Goal: Task Accomplishment & Management: Complete application form

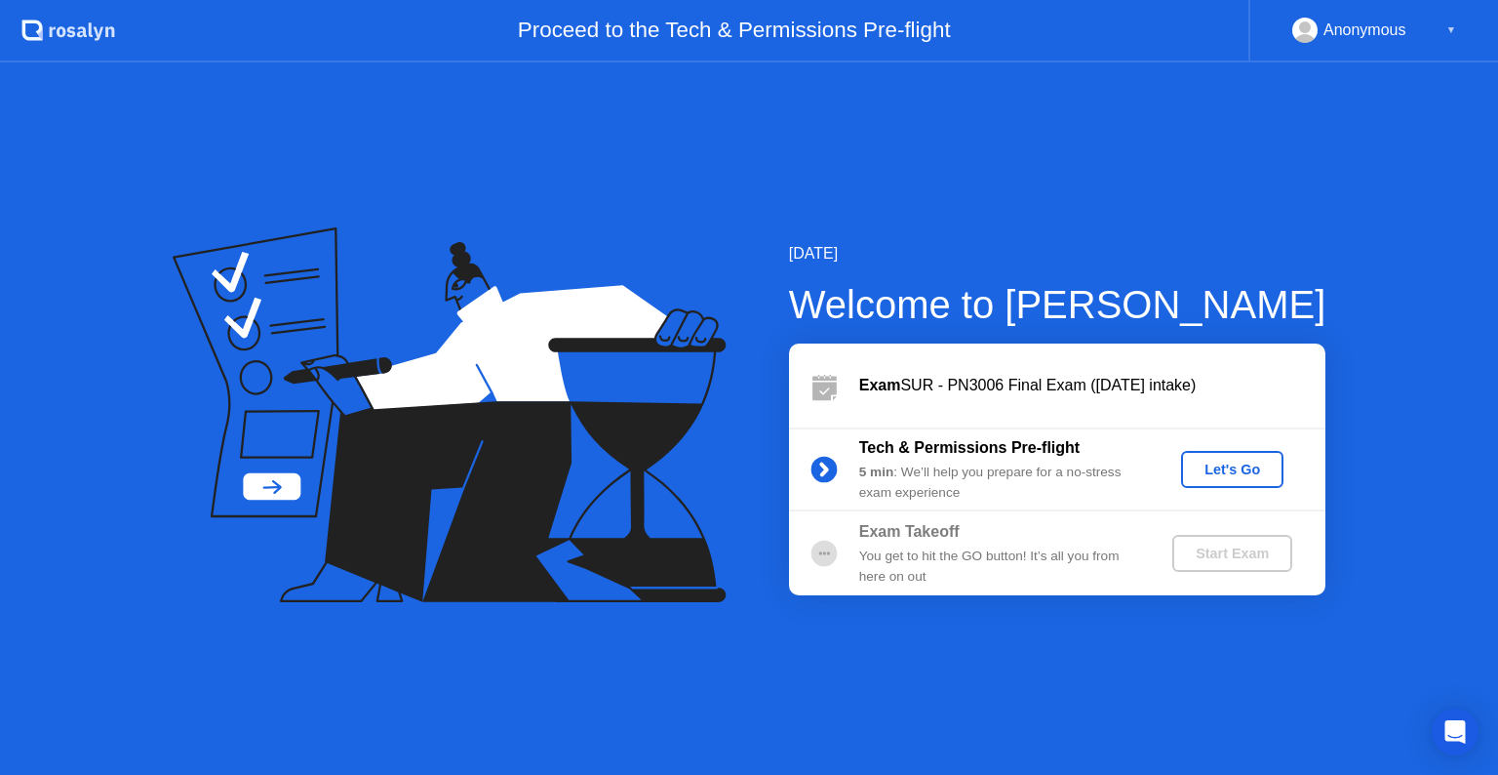
click at [1250, 476] on div "Let's Go" at bounding box center [1232, 469] width 87 height 16
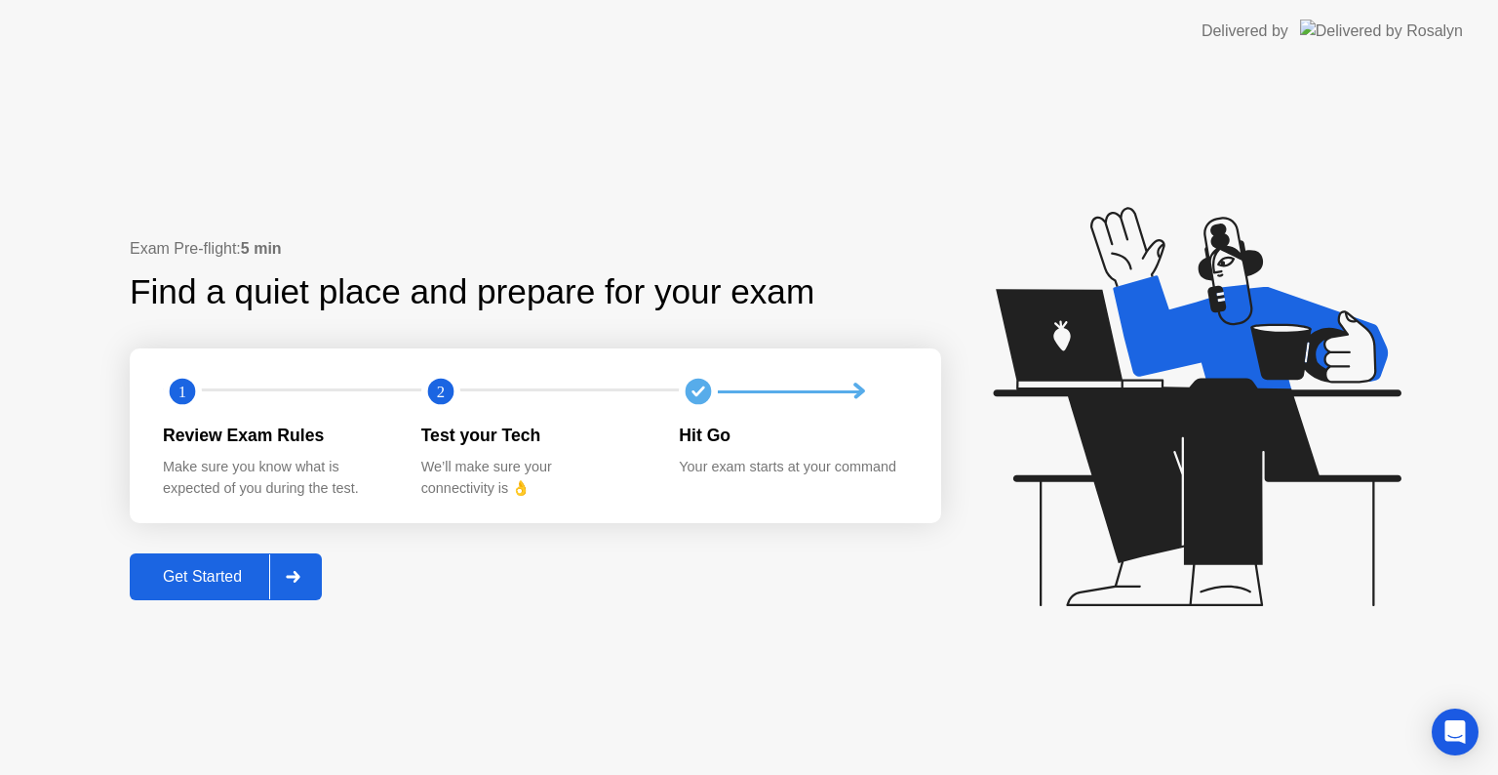
click at [314, 584] on div at bounding box center [292, 576] width 47 height 45
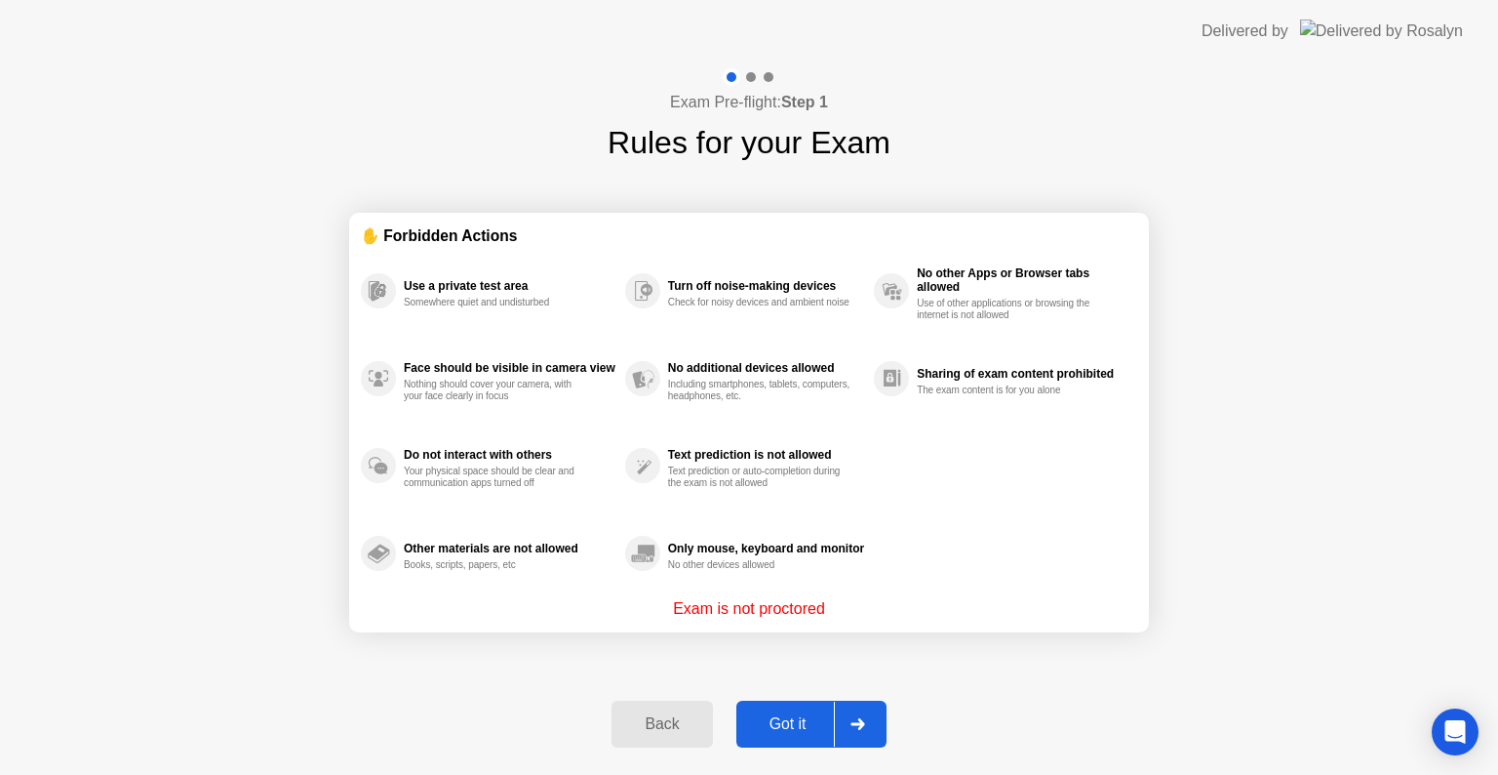
click at [788, 715] on div "Got it" at bounding box center [788, 724] width 92 height 18
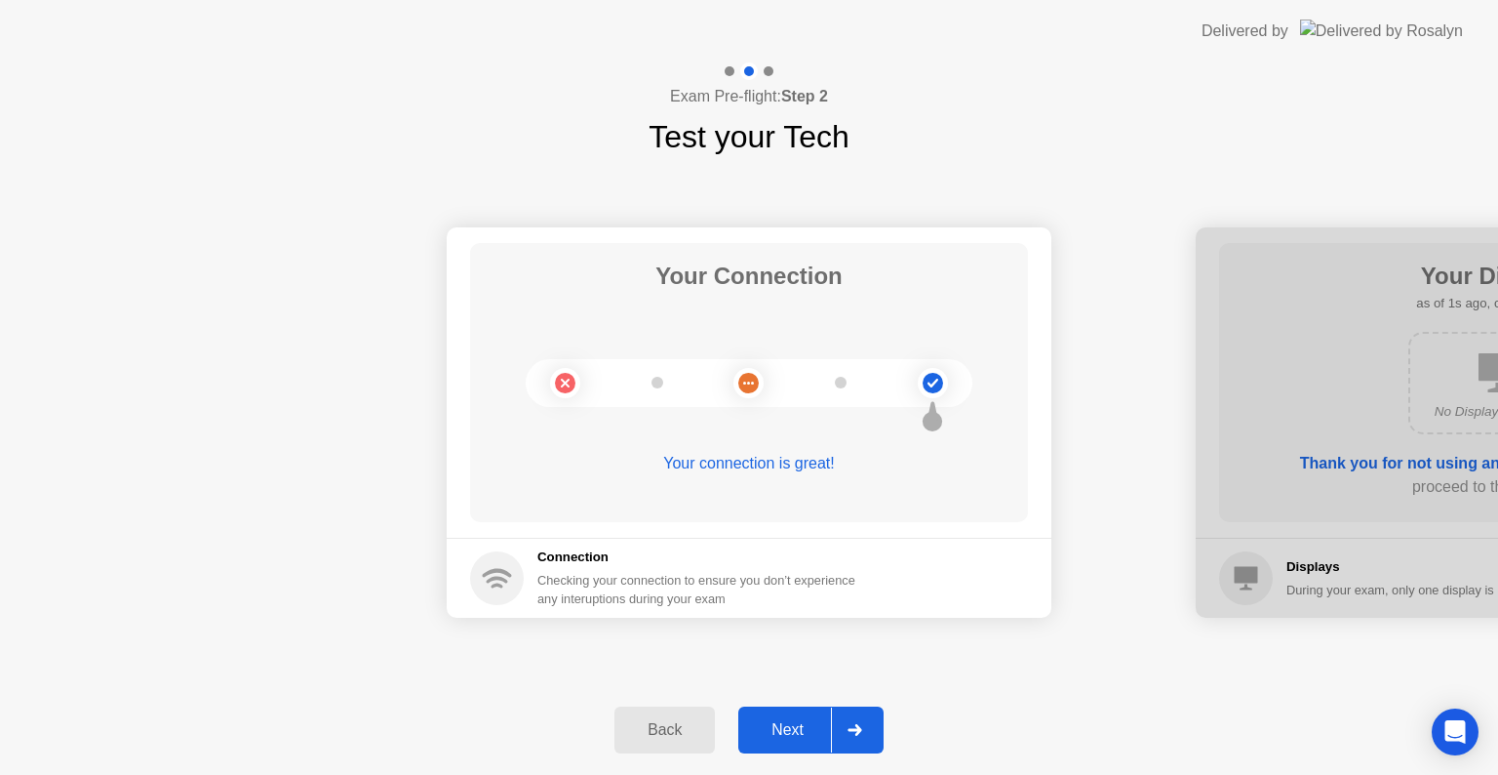
click at [867, 734] on div at bounding box center [854, 729] width 47 height 45
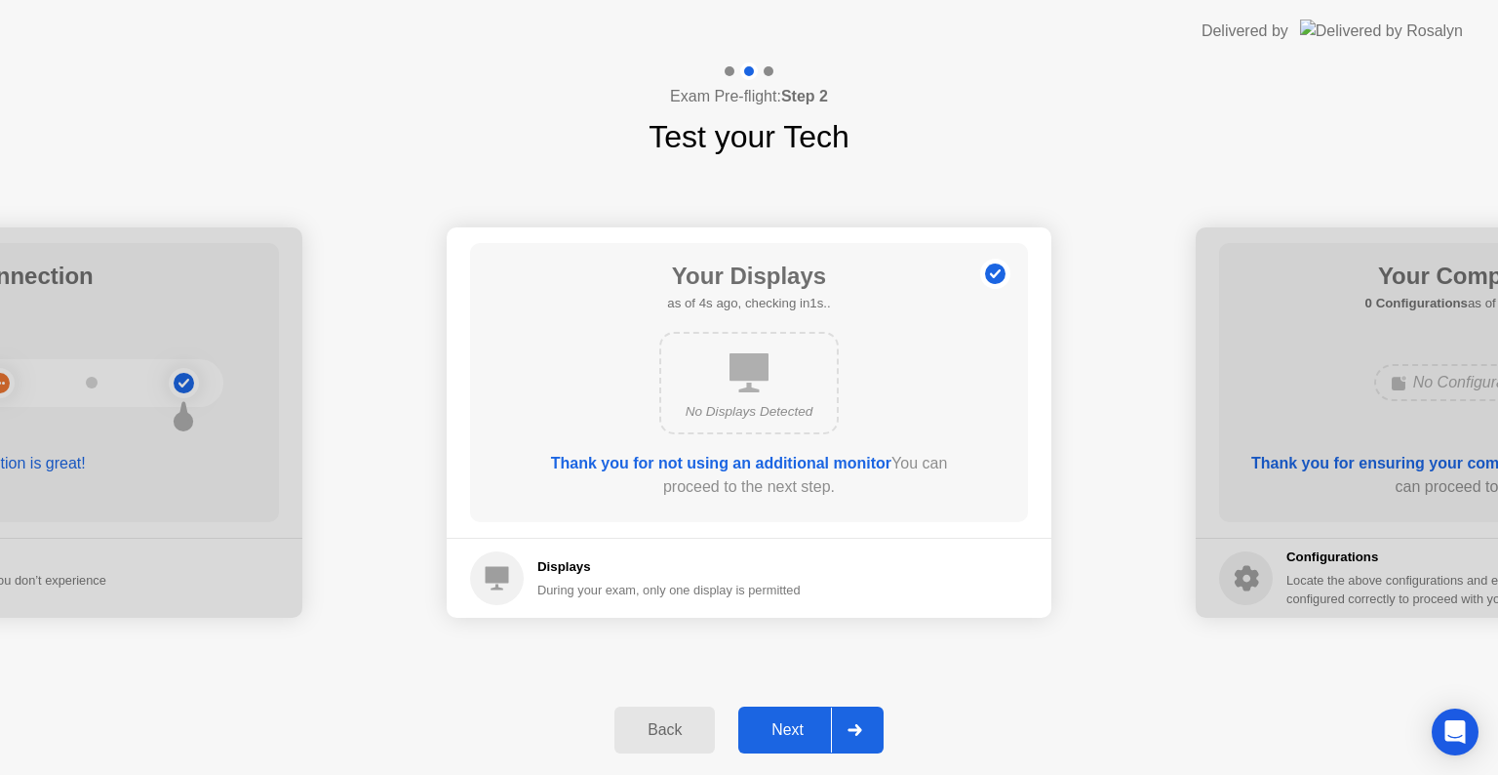
click at [854, 740] on div at bounding box center [854, 729] width 47 height 45
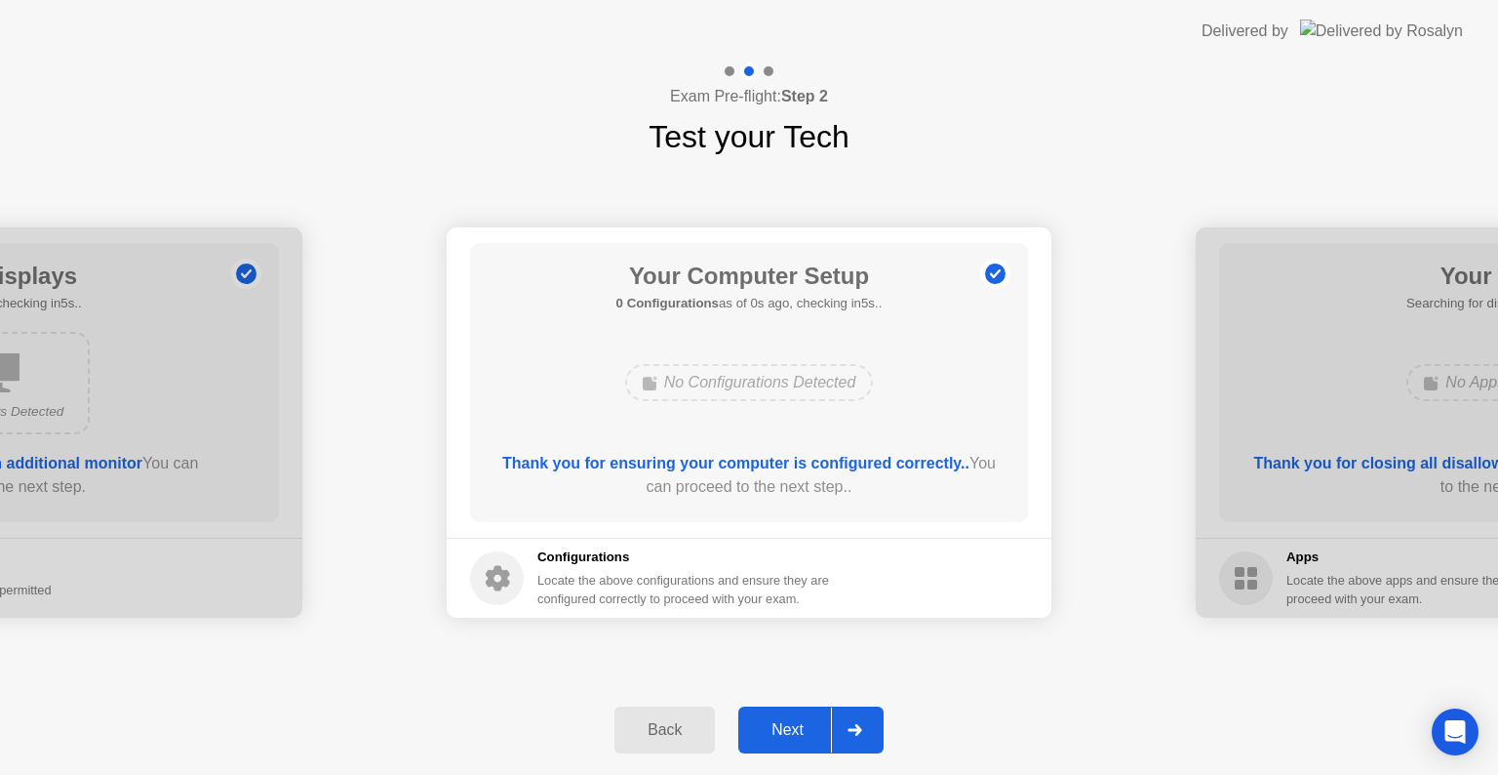
click at [854, 740] on div at bounding box center [854, 729] width 47 height 45
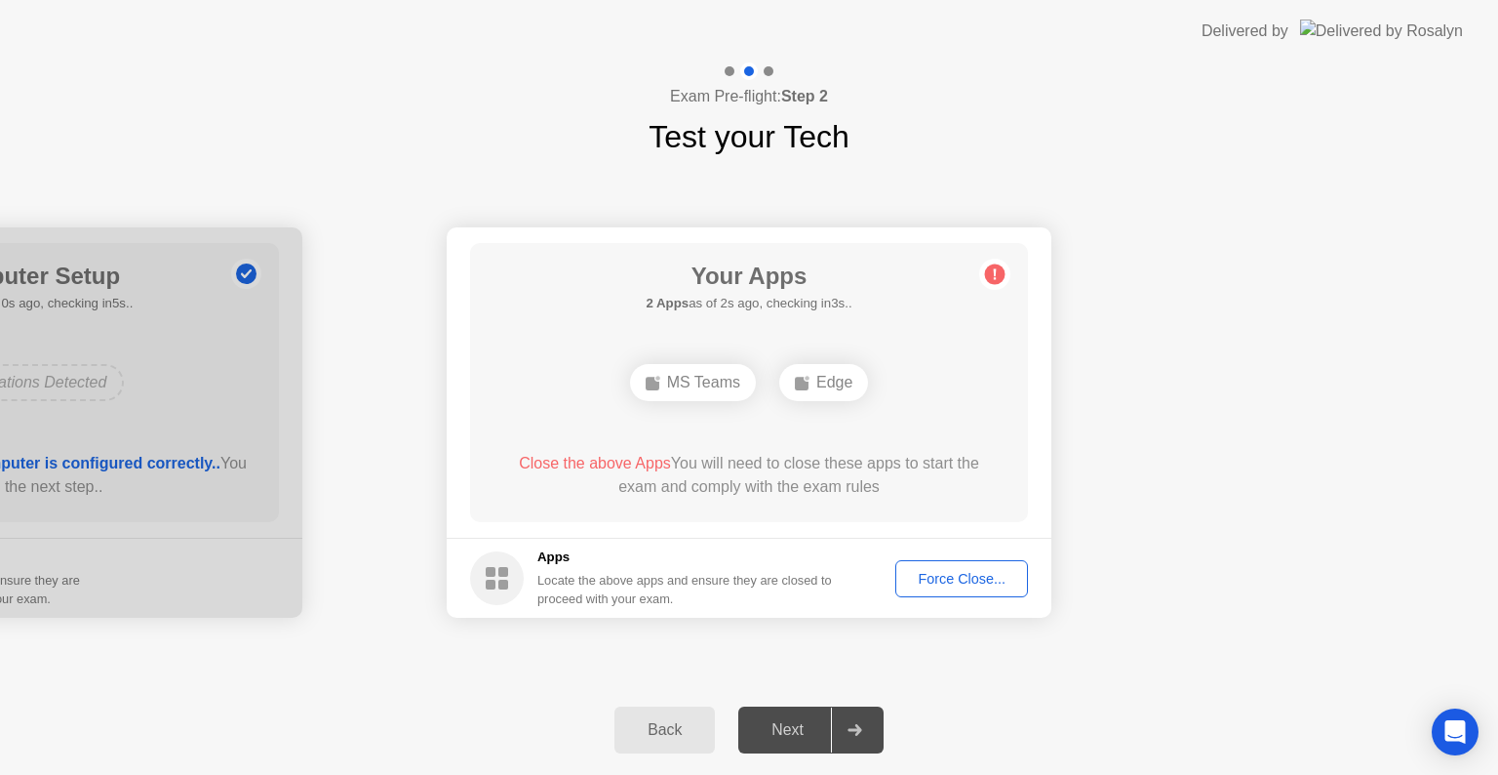
click at [958, 574] on div "Force Close..." at bounding box center [961, 579] width 119 height 16
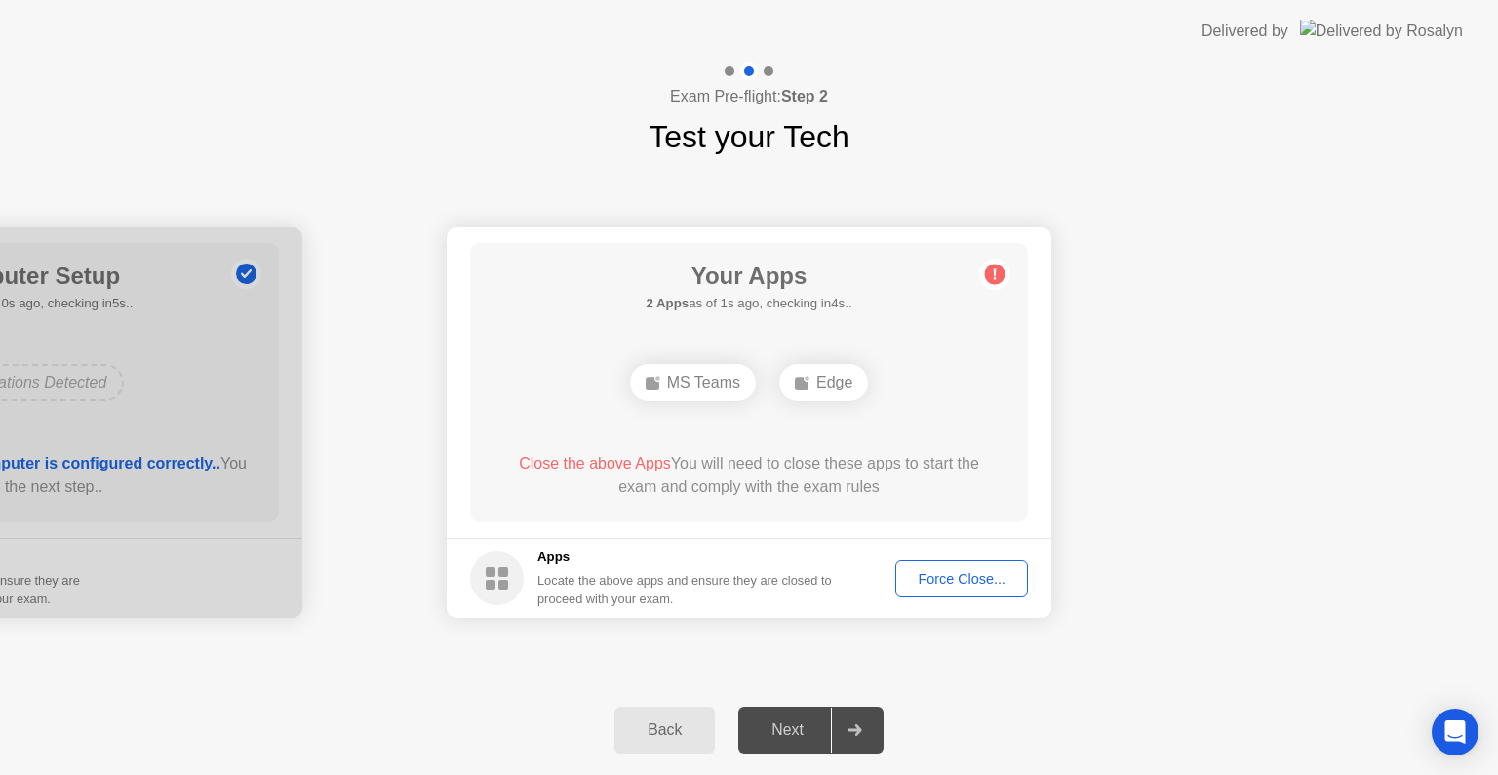
click at [937, 581] on div "Force Close..." at bounding box center [961, 579] width 119 height 16
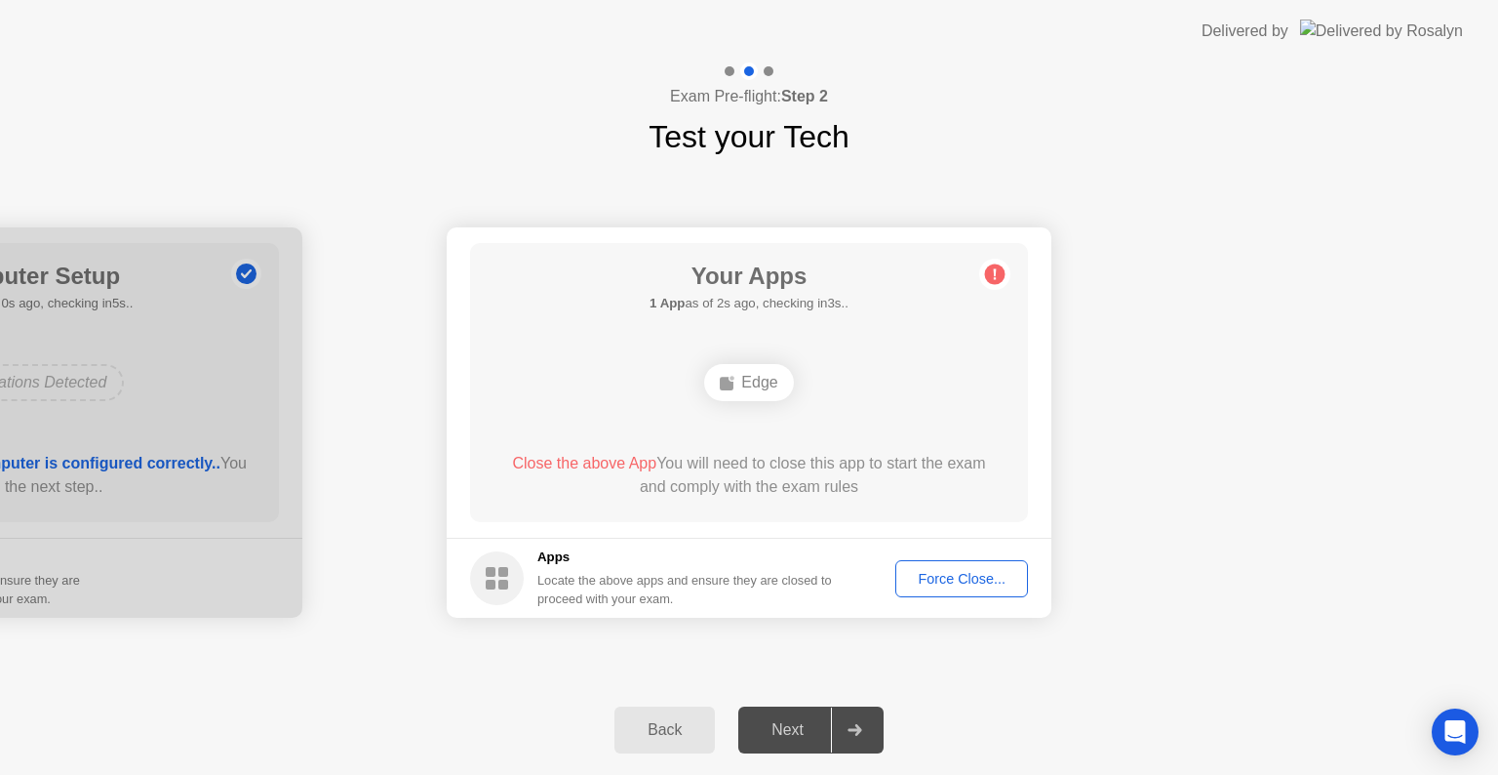
click at [931, 578] on div "Force Close..." at bounding box center [961, 579] width 119 height 16
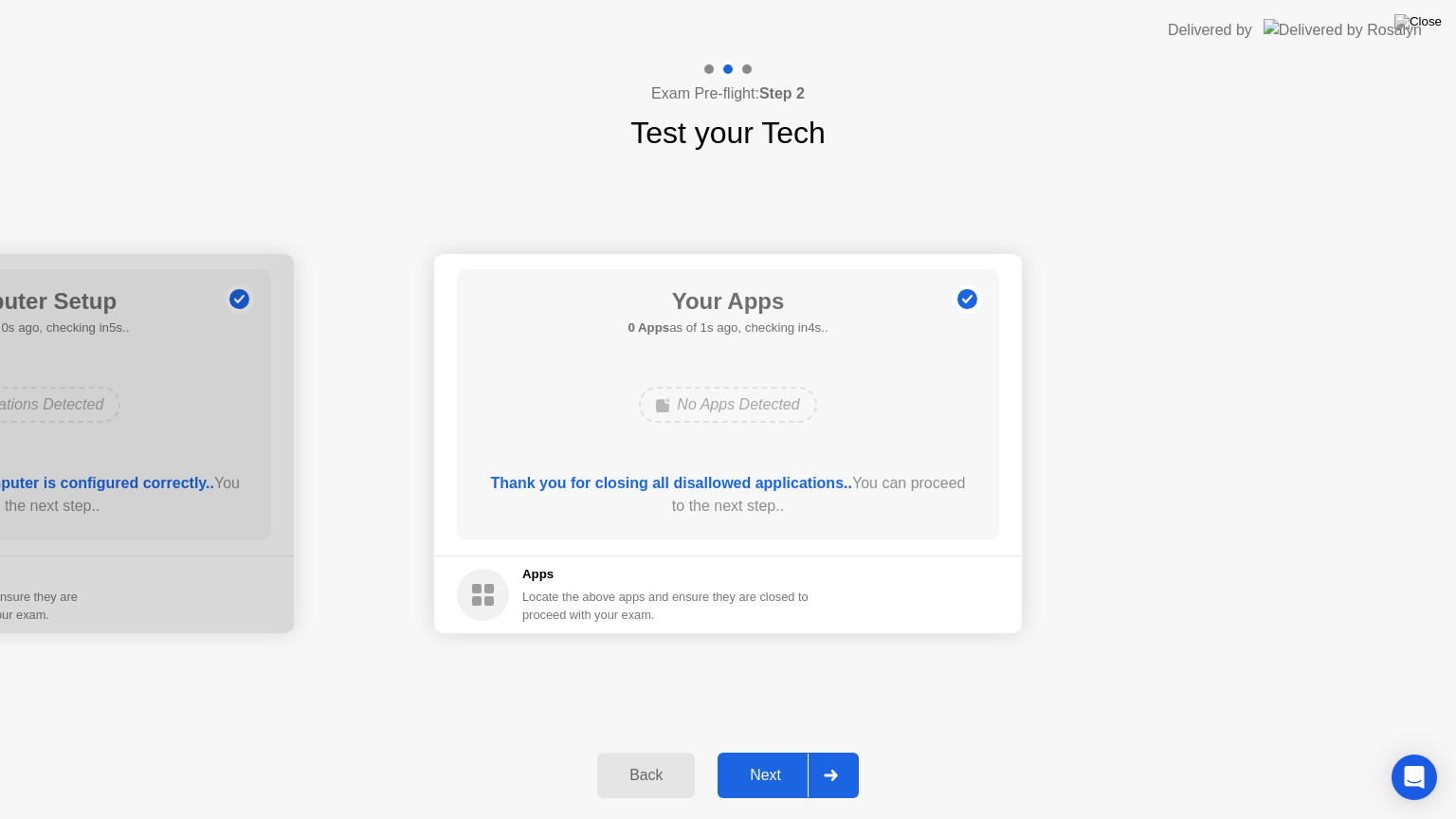
click at [820, 752] on div at bounding box center [830, 775] width 46 height 44
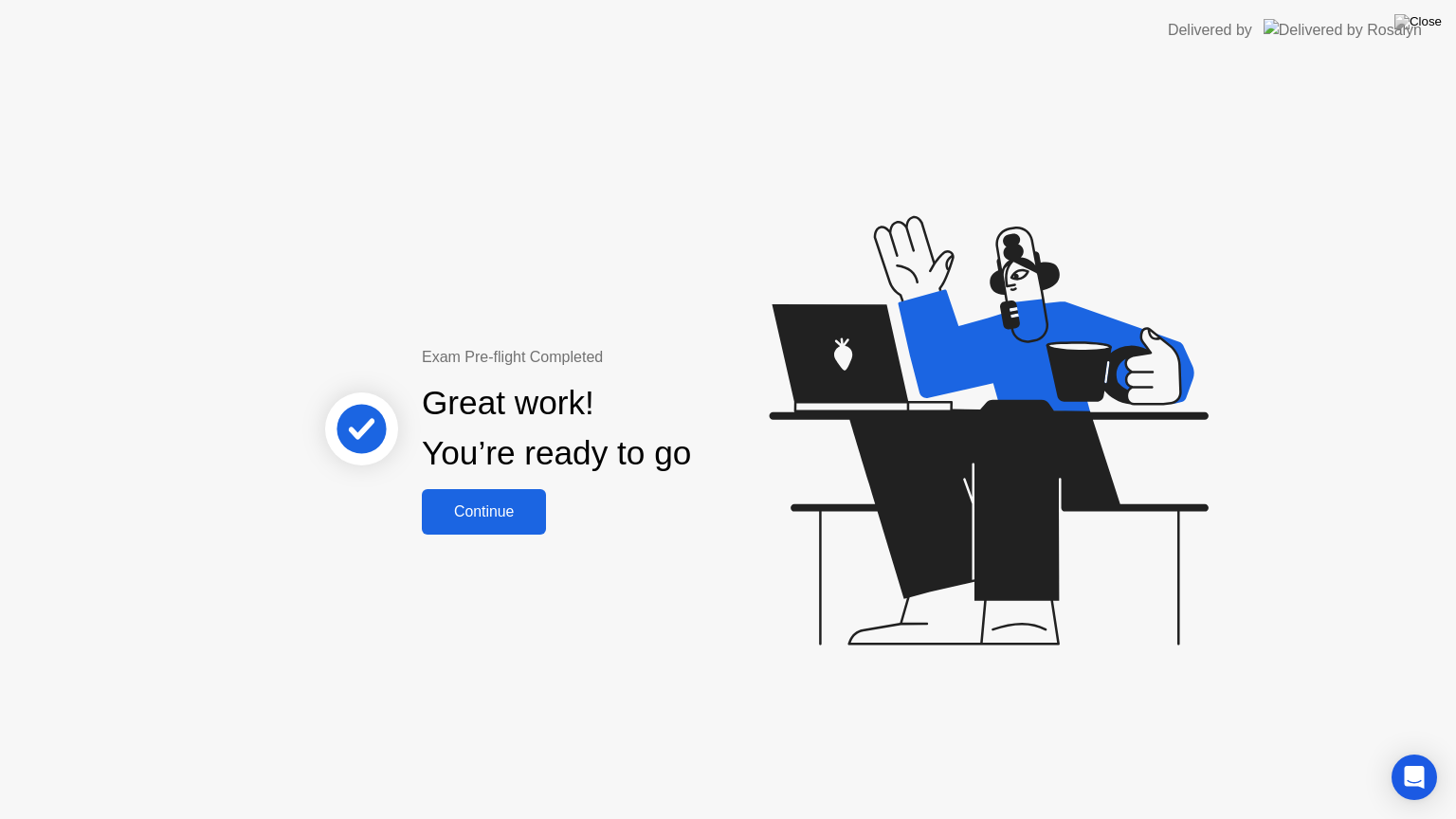
click at [460, 528] on button "Continue" at bounding box center [484, 511] width 124 height 46
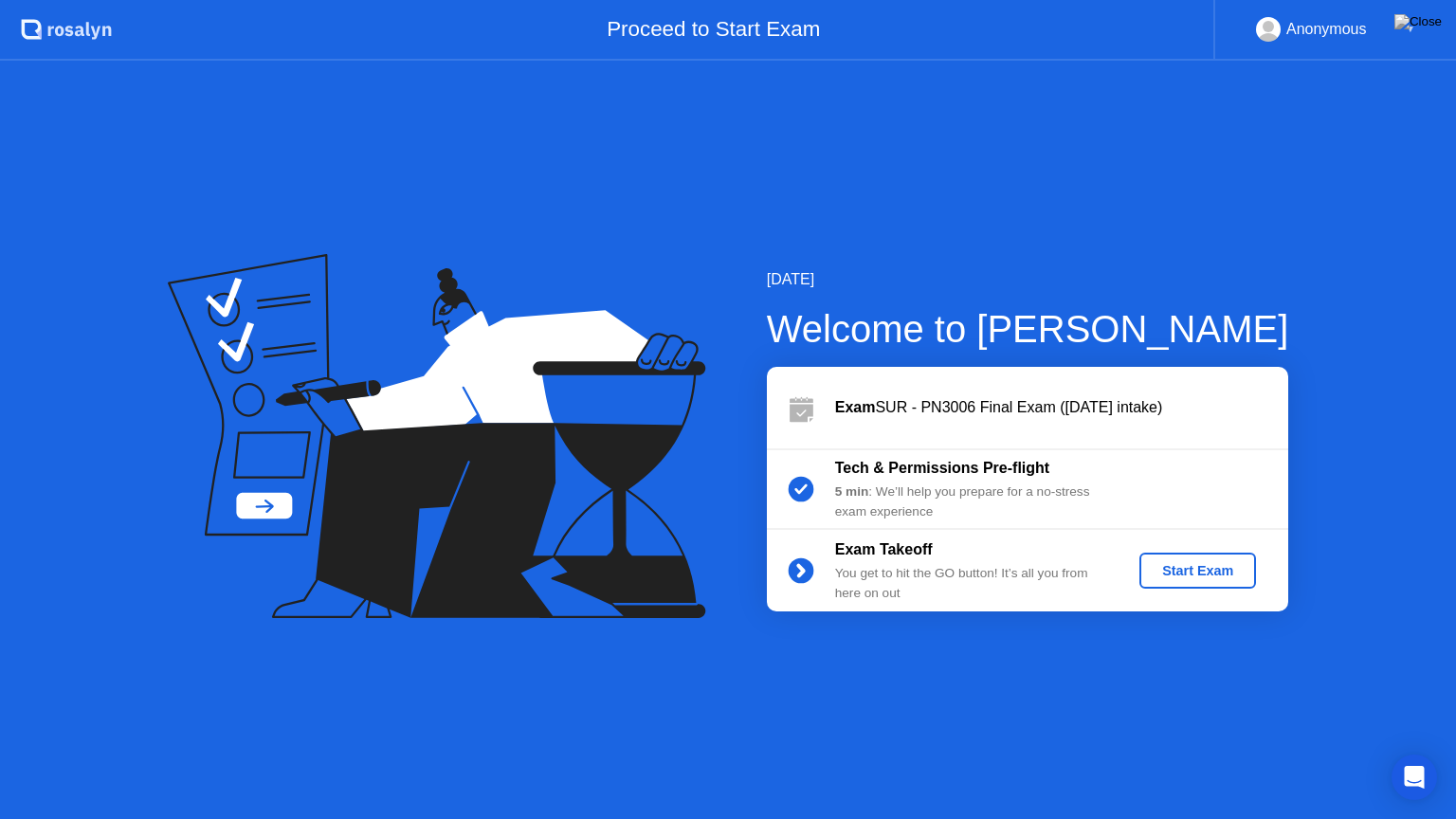
click at [1198, 573] on div "Start Exam" at bounding box center [1197, 570] width 101 height 16
